Goal: Information Seeking & Learning: Learn about a topic

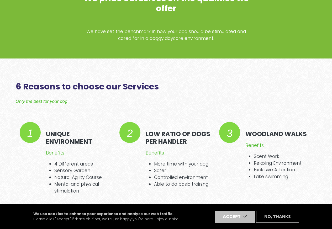
scroll to position [220, 0]
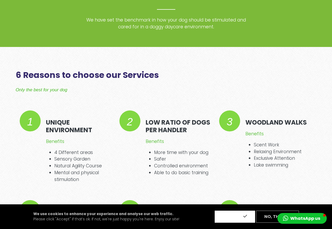
click at [230, 219] on button "Accept" at bounding box center [235, 217] width 40 height 12
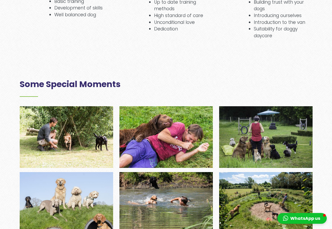
scroll to position [630, 0]
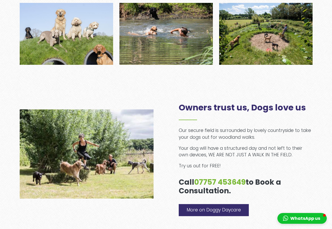
click at [207, 213] on link "More on Doggy Daycare" at bounding box center [214, 210] width 70 height 12
